Goal: Transaction & Acquisition: Purchase product/service

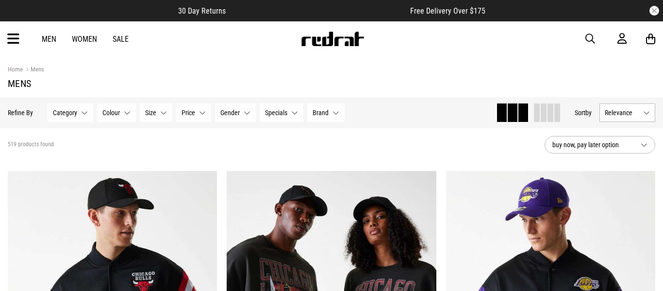
click at [51, 37] on link "Men" at bounding box center [49, 38] width 15 height 9
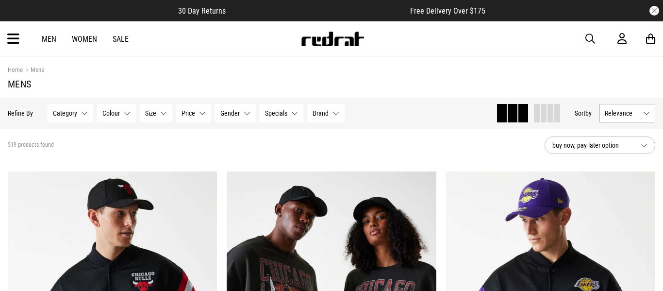
click at [81, 114] on button "Category None selected" at bounding box center [71, 113] width 46 height 18
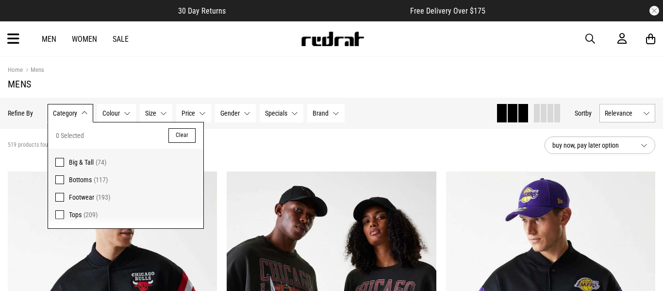
click at [69, 215] on span "Tops" at bounding box center [75, 215] width 13 height 8
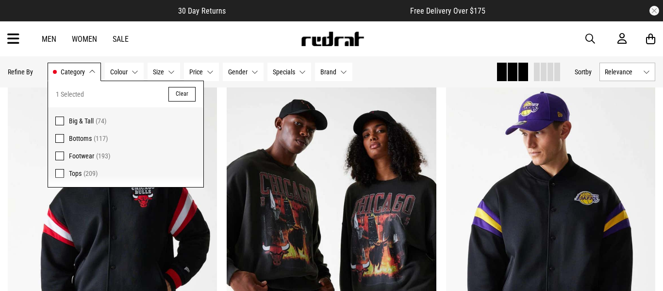
scroll to position [98, 0]
click at [85, 177] on span "(209)" at bounding box center [90, 173] width 14 height 8
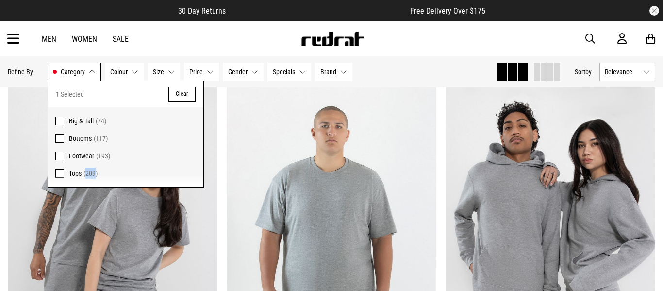
scroll to position [1940, 0]
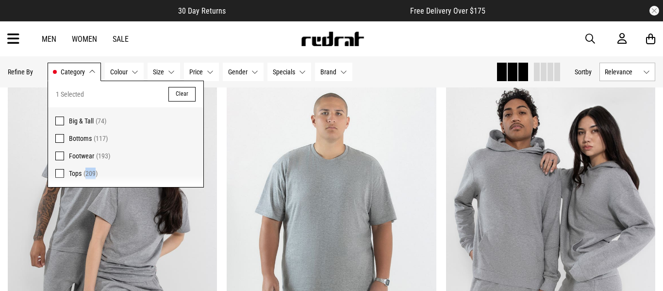
click at [186, 90] on button "Clear" at bounding box center [181, 94] width 27 height 15
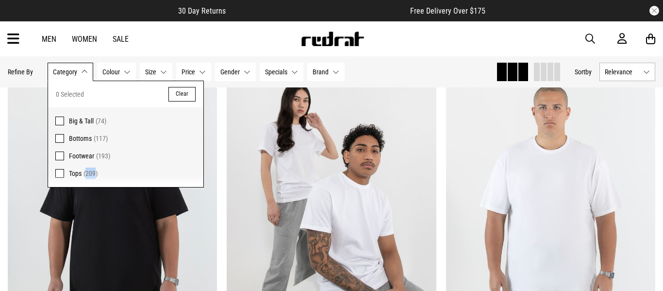
scroll to position [2294, 0]
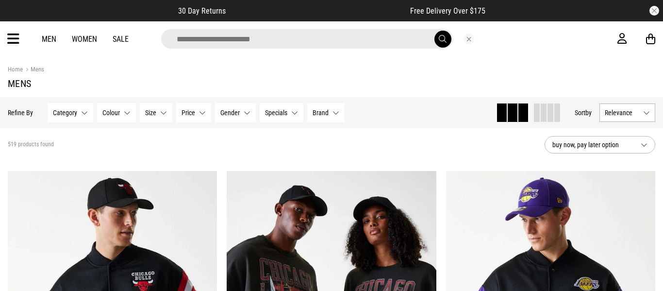
click at [373, 37] on input "search" at bounding box center [307, 38] width 292 height 19
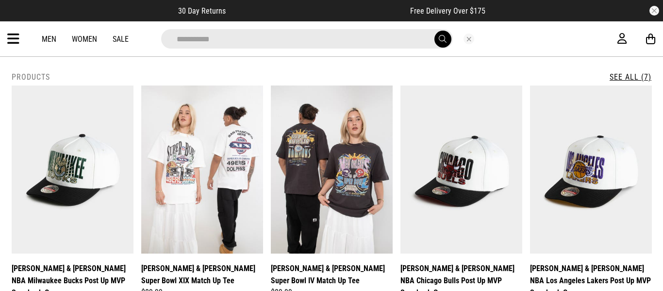
type input "**********"
